Goal: Task Accomplishment & Management: Manage account settings

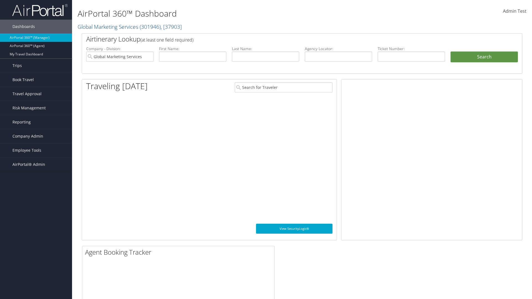
click at [36, 136] on span "Company Admin" at bounding box center [27, 136] width 31 height 14
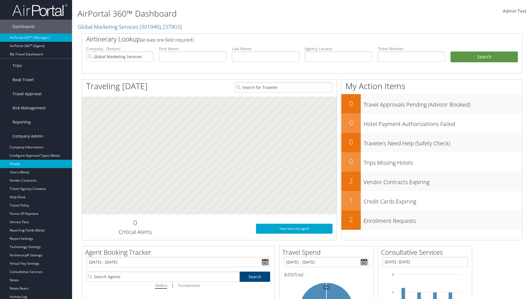
click at [36, 164] on link "People" at bounding box center [36, 164] width 72 height 8
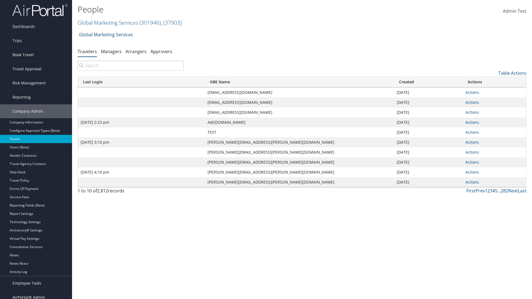
click at [130, 66] on input "search" at bounding box center [131, 66] width 106 height 10
type input "Sep 17, 2020 2:23 pm"
